Goal: Task Accomplishment & Management: Complete application form

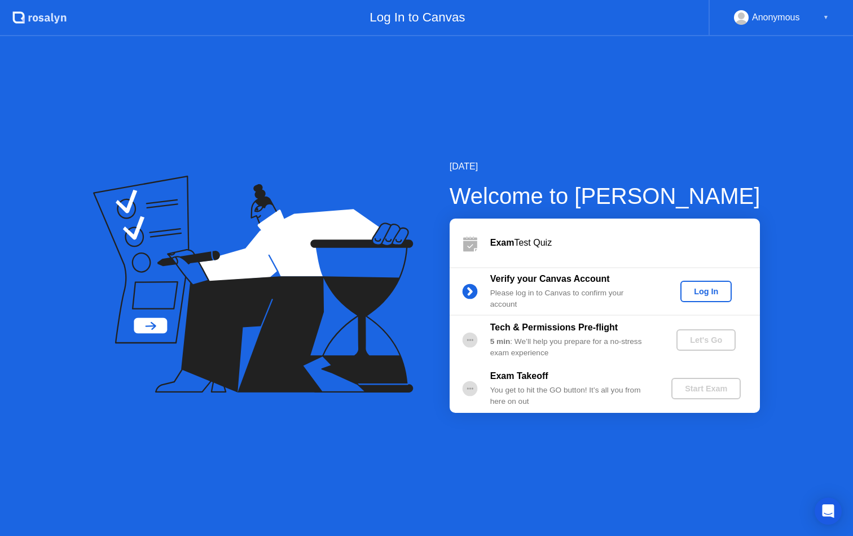
click at [708, 291] on div "Log In" at bounding box center [706, 291] width 42 height 9
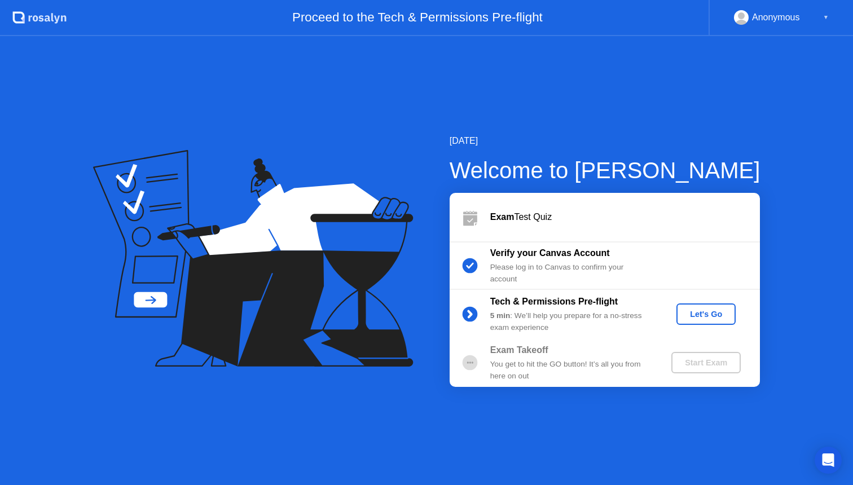
click at [712, 315] on div "Let's Go" at bounding box center [706, 314] width 50 height 9
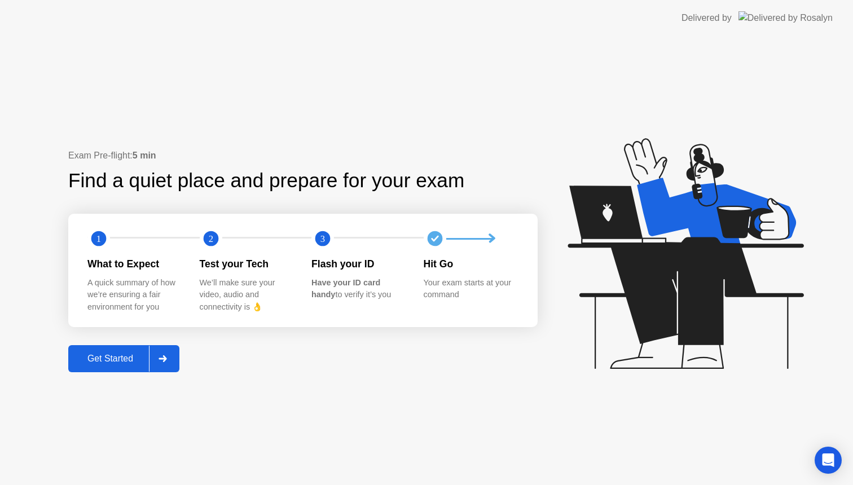
click at [111, 360] on div "Get Started" at bounding box center [110, 359] width 77 height 10
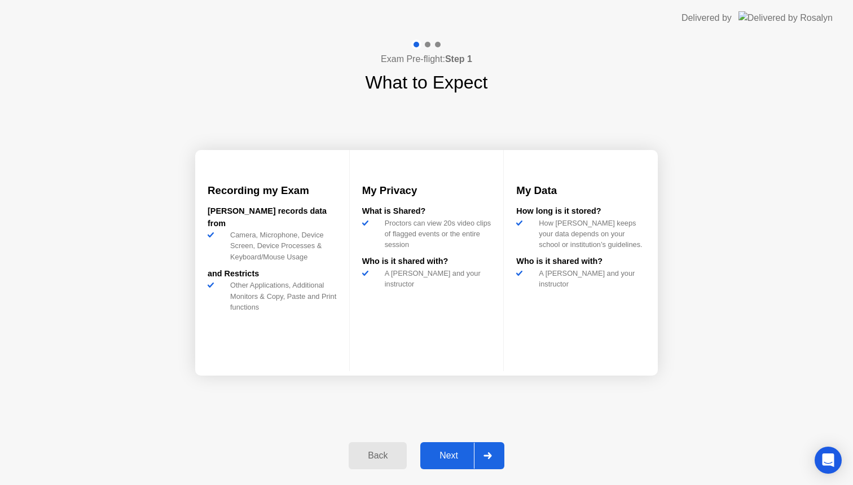
click at [449, 456] on div "Next" at bounding box center [449, 456] width 50 height 10
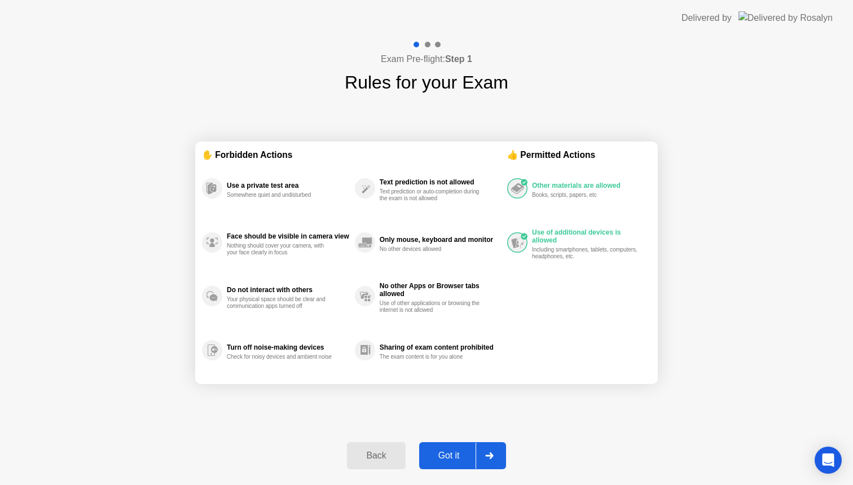
click at [449, 456] on div "Got it" at bounding box center [449, 456] width 53 height 10
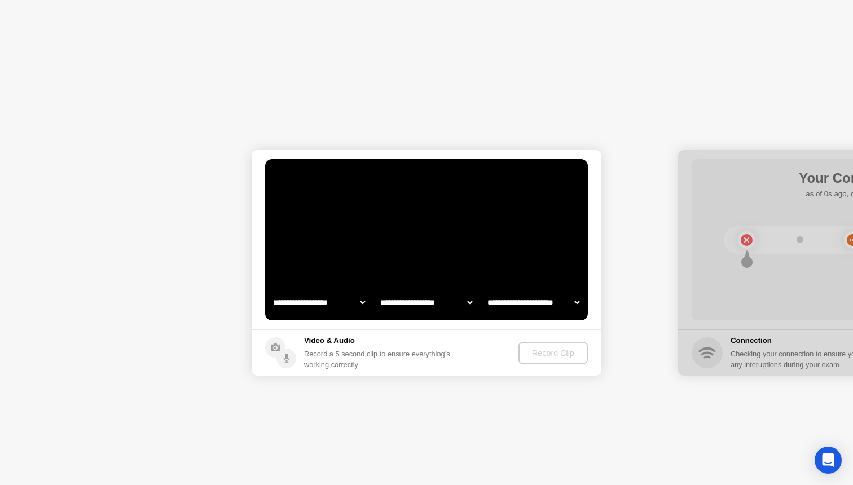
select select "**********"
select select "*******"
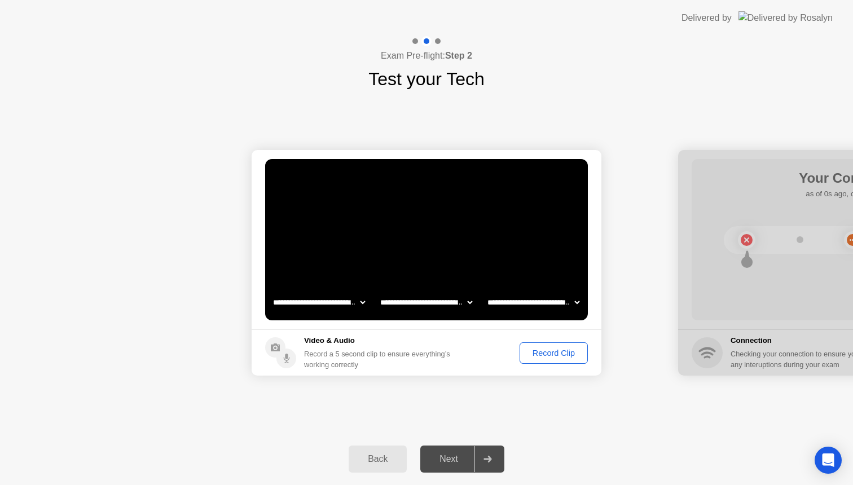
click at [449, 463] on div "Next" at bounding box center [449, 459] width 50 height 10
select select "**********"
click at [443, 457] on div "Next" at bounding box center [449, 459] width 50 height 10
click at [496, 463] on div at bounding box center [487, 459] width 27 height 26
click at [448, 458] on div "Next" at bounding box center [449, 459] width 50 height 10
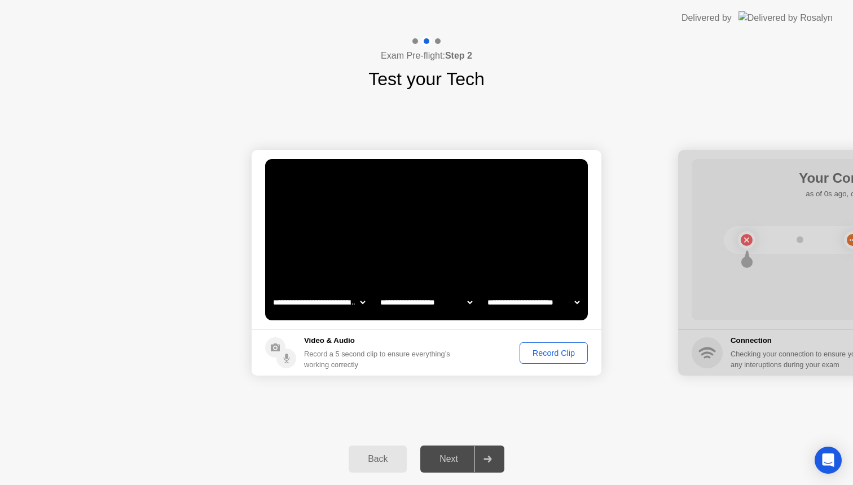
click at [549, 349] on div "Record Clip" at bounding box center [554, 353] width 60 height 9
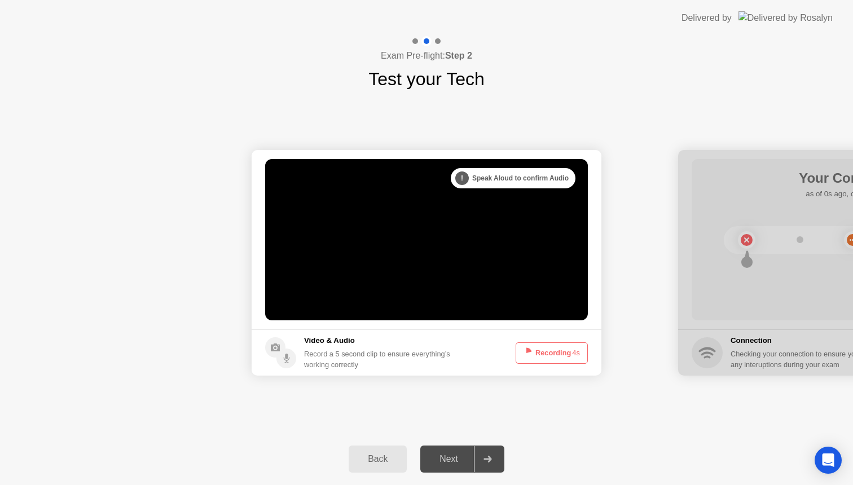
click at [545, 353] on button "Recording 4s" at bounding box center [552, 353] width 72 height 21
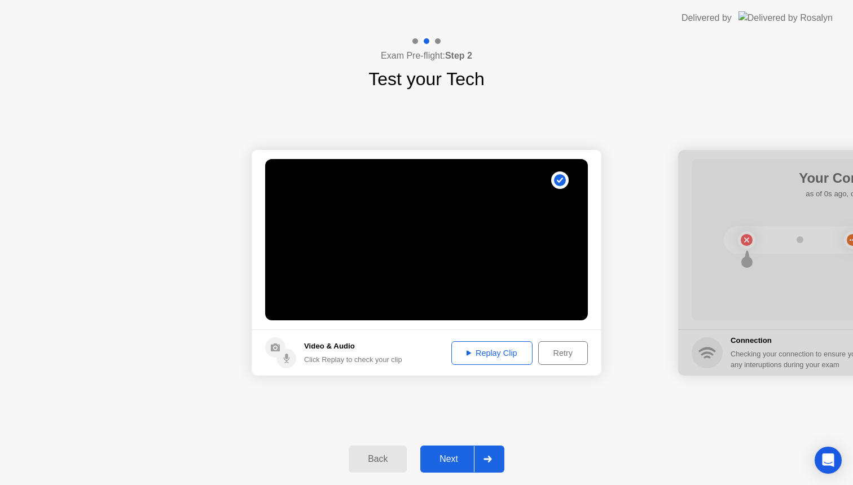
click at [496, 357] on div "Replay Clip" at bounding box center [492, 353] width 73 height 9
click at [449, 459] on div "Next" at bounding box center [449, 459] width 50 height 10
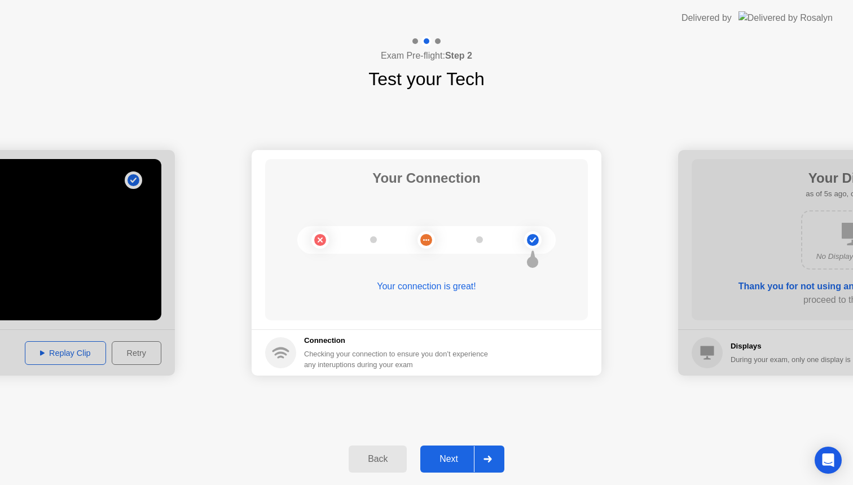
click at [450, 462] on div "Next" at bounding box center [449, 459] width 50 height 10
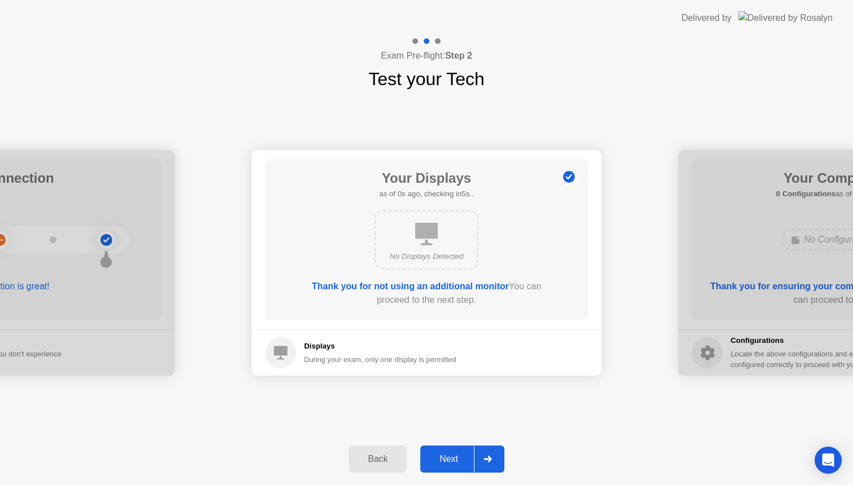
click at [451, 458] on div "Next" at bounding box center [449, 459] width 50 height 10
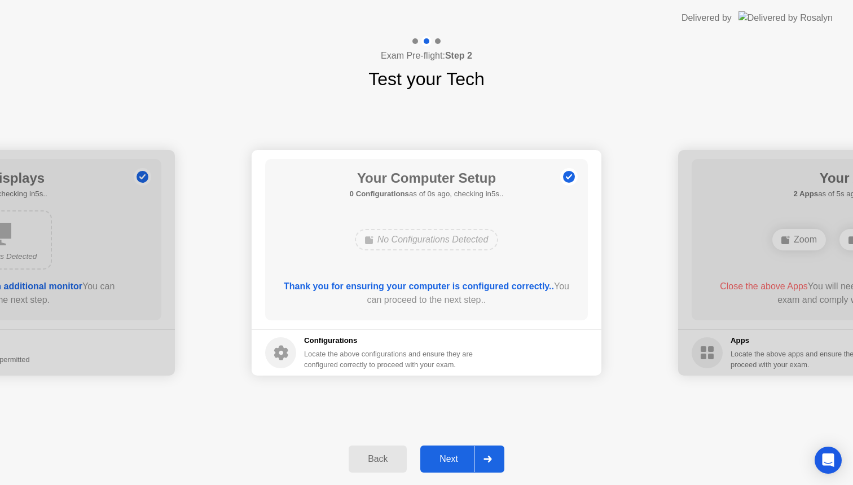
click at [451, 460] on div "Next" at bounding box center [449, 459] width 50 height 10
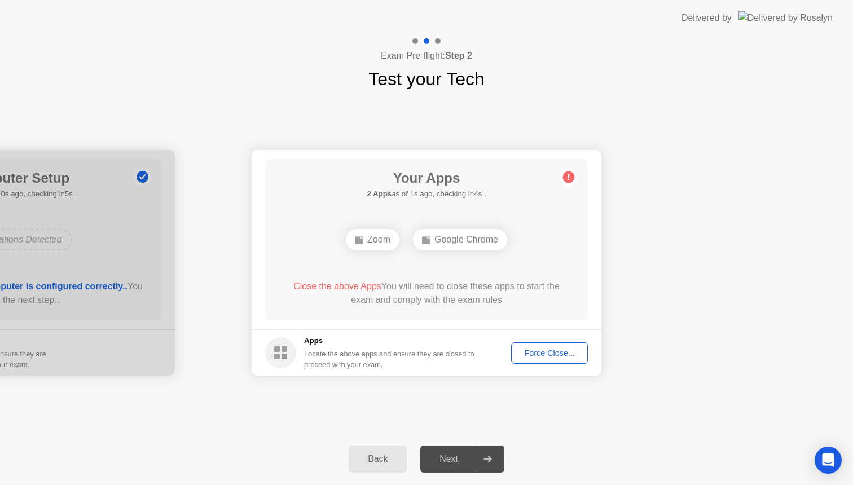
click at [451, 460] on div "Next" at bounding box center [449, 459] width 50 height 10
click at [443, 250] on div "Google Chrome" at bounding box center [460, 239] width 94 height 21
click at [444, 243] on div "Google Chrome" at bounding box center [460, 239] width 94 height 21
click at [548, 354] on div "Force Close..." at bounding box center [549, 353] width 69 height 9
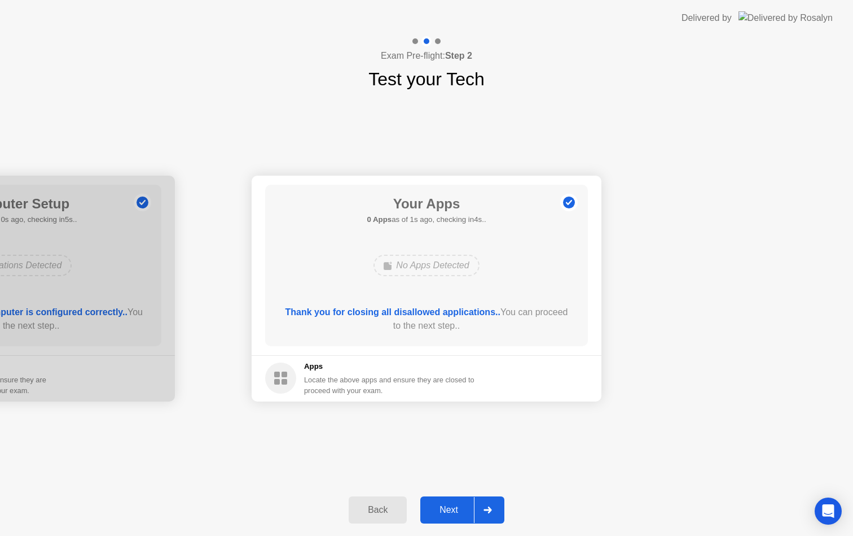
click at [446, 509] on div "Next" at bounding box center [449, 510] width 50 height 10
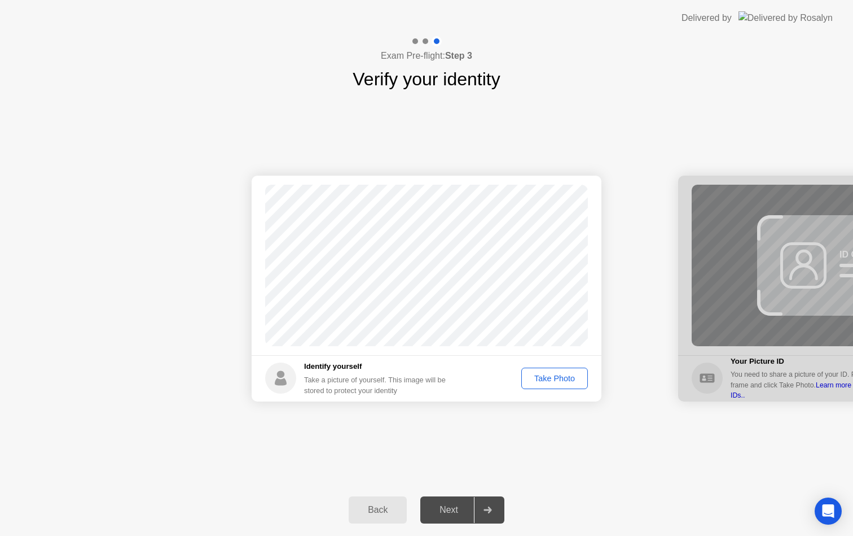
click at [551, 379] on div "Take Photo" at bounding box center [555, 378] width 59 height 9
click at [449, 509] on div "Next" at bounding box center [449, 510] width 50 height 10
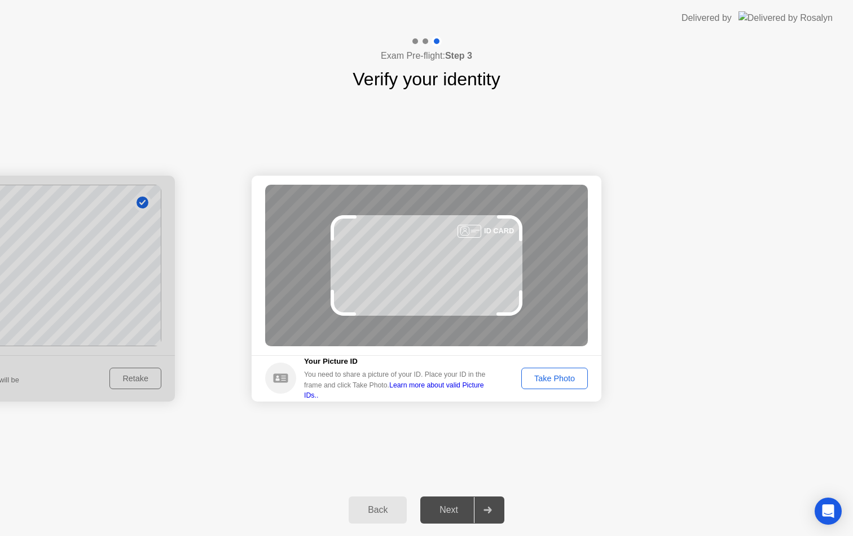
click at [553, 383] on div "Take Photo" at bounding box center [555, 378] width 59 height 9
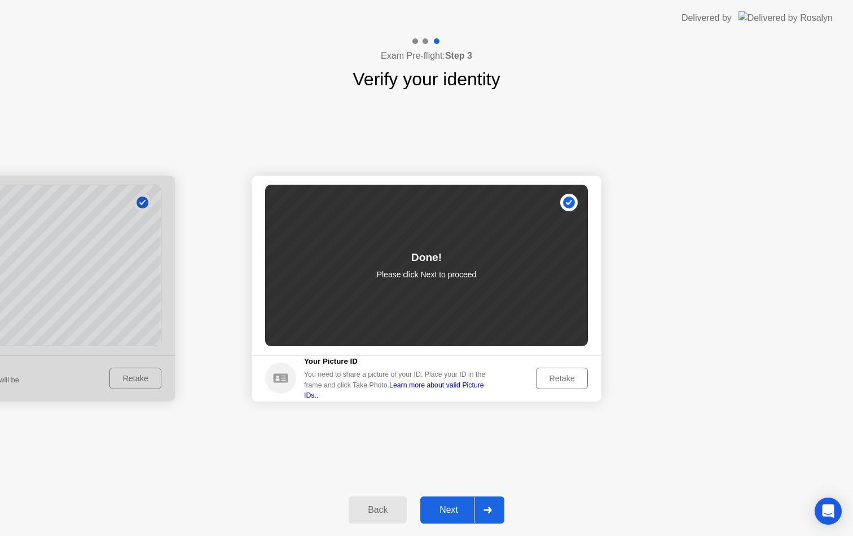
click at [447, 509] on div "Next" at bounding box center [449, 510] width 50 height 10
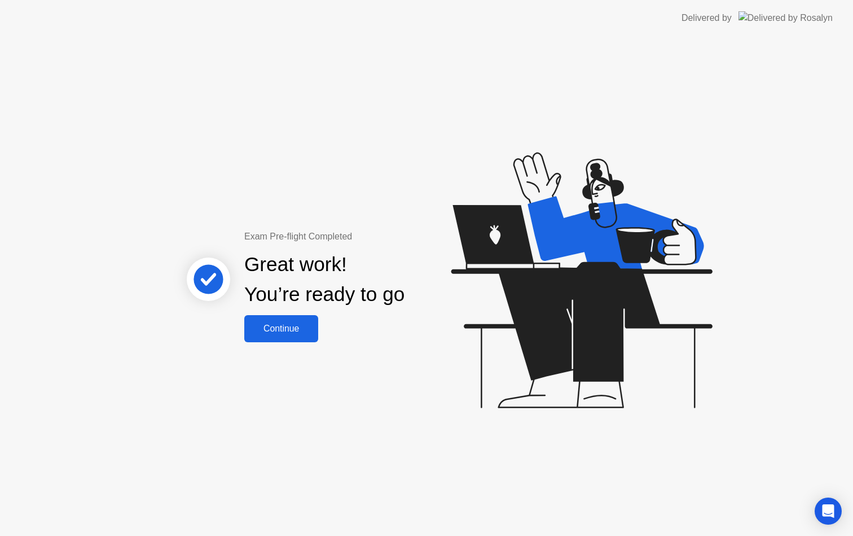
click at [292, 333] on div "Continue" at bounding box center [281, 328] width 67 height 10
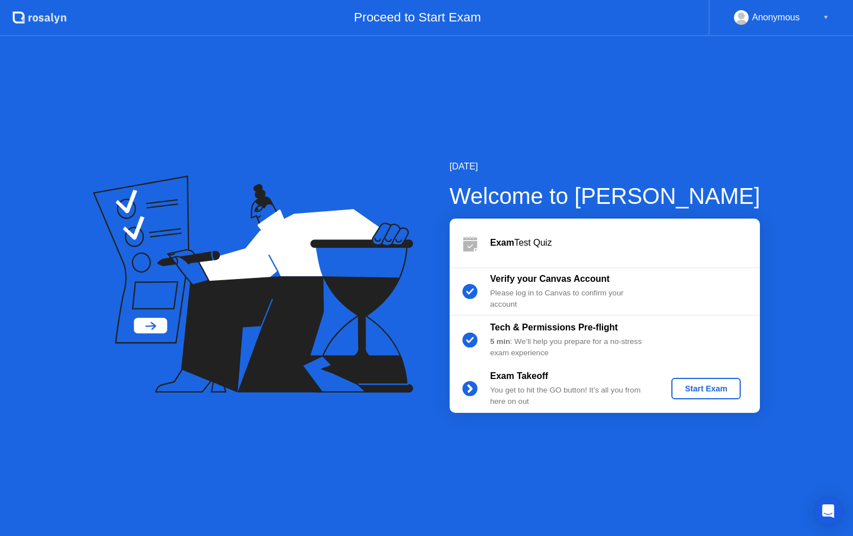
click at [708, 388] on div "Start Exam" at bounding box center [706, 388] width 60 height 9
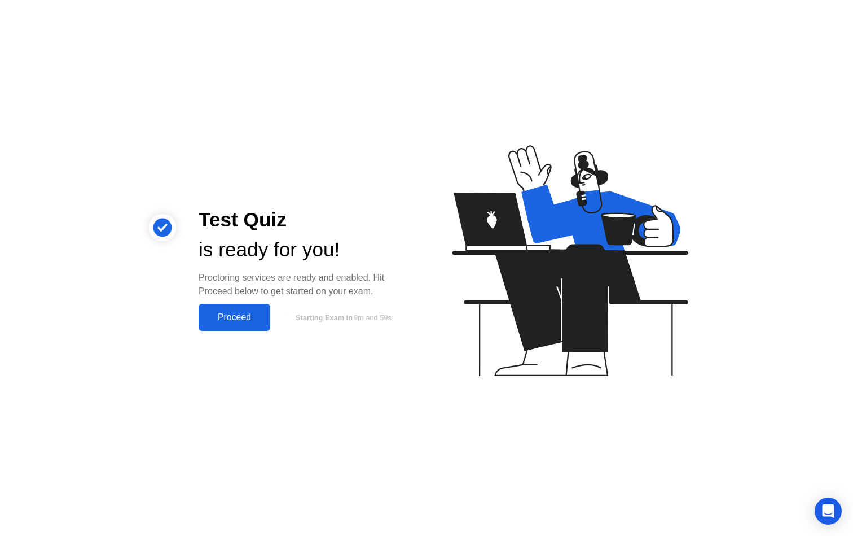
click at [224, 317] on div "Proceed" at bounding box center [234, 317] width 65 height 10
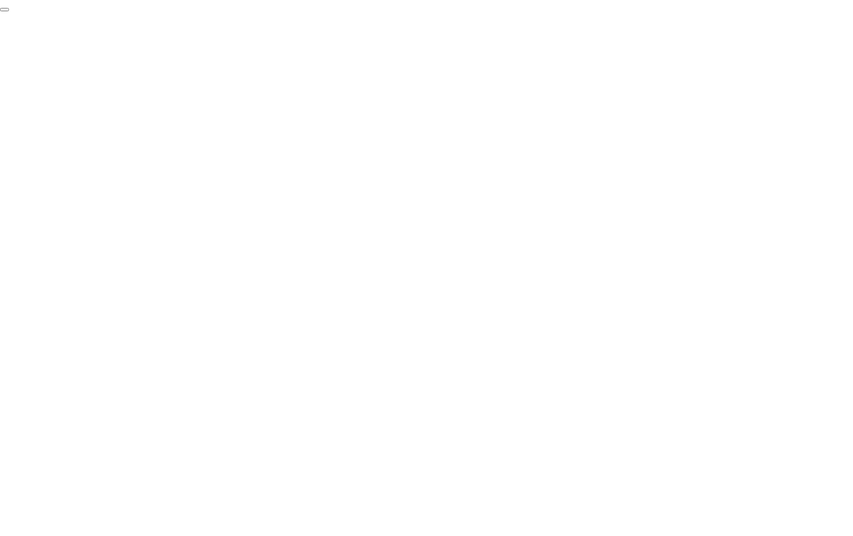
click div "End Proctoring Session"
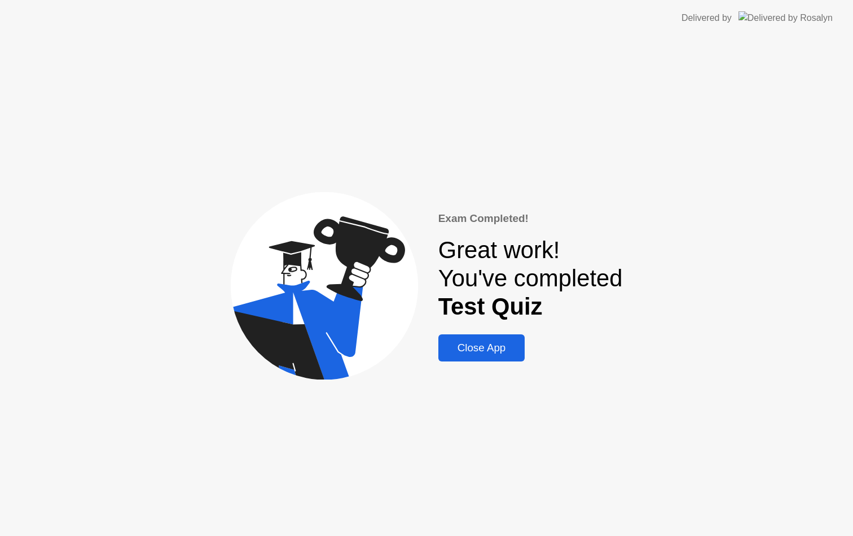
click at [480, 344] on div "Close App" at bounding box center [482, 347] width 80 height 12
